Goal: Task Accomplishment & Management: Use online tool/utility

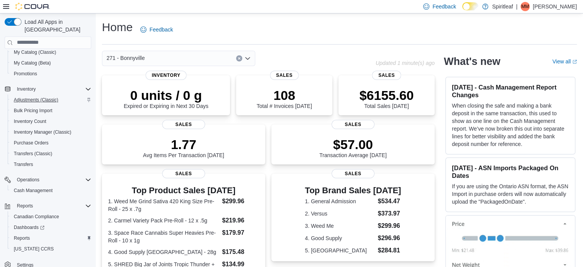
scroll to position [98, 0]
click at [26, 233] on span "Reports" at bounding box center [22, 236] width 16 height 6
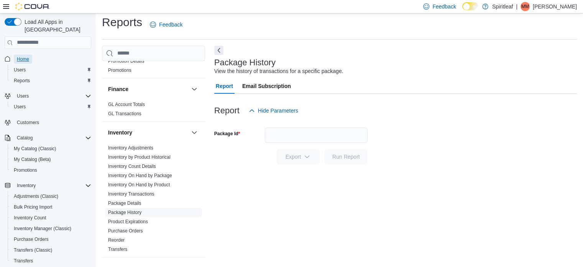
click at [29, 54] on link "Home" at bounding box center [23, 58] width 18 height 9
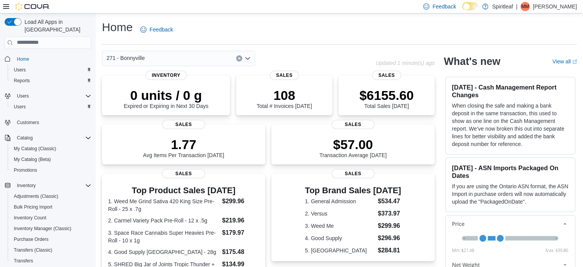
click at [148, 61] on div "271 - Bonnyville" at bounding box center [178, 58] width 153 height 15
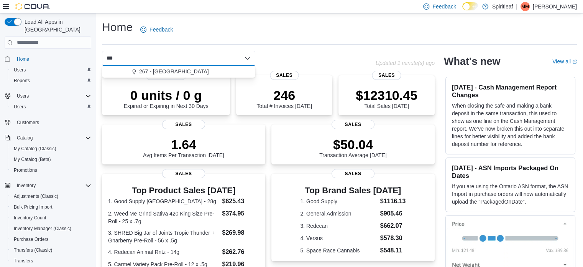
type input "***"
click at [166, 71] on span "267 - [GEOGRAPHIC_DATA]" at bounding box center [174, 72] width 70 height 8
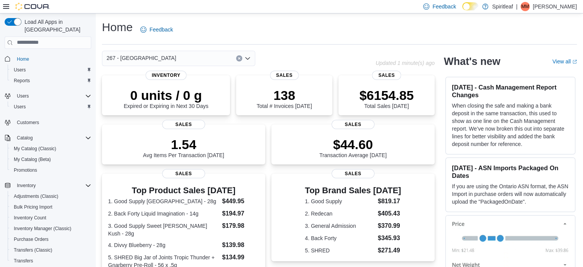
click at [295, 54] on div "267 - Cold Lake Combo box. Selected. 267 - [GEOGRAPHIC_DATA]. Press Backspace t…" at bounding box center [239, 58] width 274 height 15
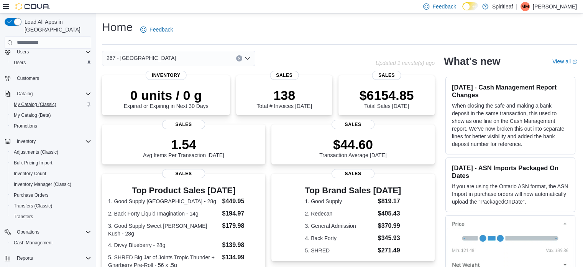
scroll to position [98, 0]
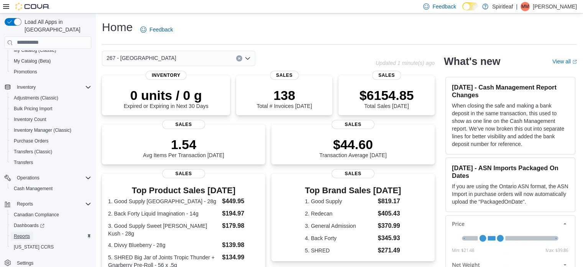
drag, startPoint x: 28, startPoint y: 226, endPoint x: 33, endPoint y: 225, distance: 5.4
click at [28, 233] on span "Reports" at bounding box center [22, 236] width 16 height 6
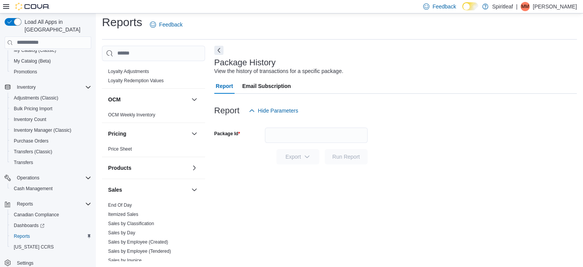
scroll to position [460, 0]
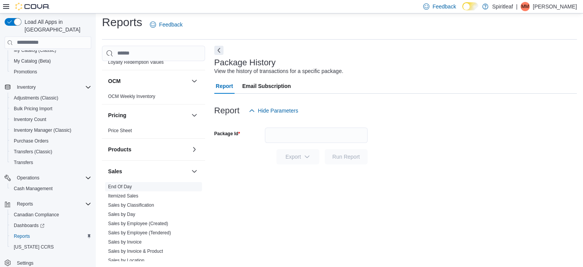
click at [127, 184] on link "End Of Day" at bounding box center [120, 186] width 24 height 5
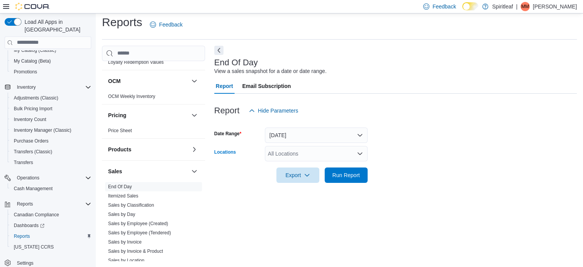
click at [300, 159] on div "All Locations" at bounding box center [316, 153] width 103 height 15
type input "***"
click at [310, 164] on span "267 - [GEOGRAPHIC_DATA]" at bounding box center [328, 167] width 70 height 8
drag, startPoint x: 407, startPoint y: 173, endPoint x: 386, endPoint y: 180, distance: 21.8
click at [407, 173] on form "Date Range [DATE] Locations 267 - Cold Lake Export Run Report" at bounding box center [395, 150] width 363 height 64
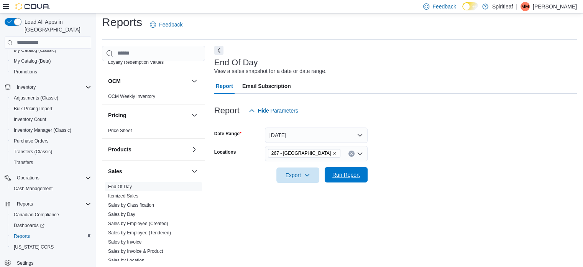
click at [335, 176] on span "Run Report" at bounding box center [347, 175] width 28 height 8
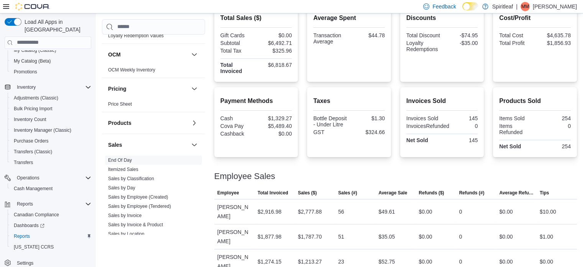
scroll to position [193, 0]
